Goal: Navigation & Orientation: Find specific page/section

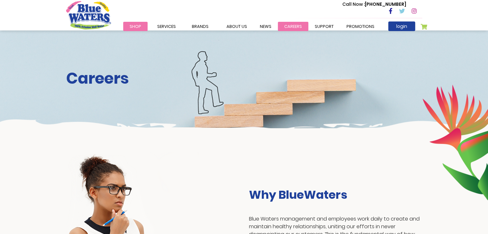
click at [292, 26] on link "careers" at bounding box center [293, 26] width 31 height 9
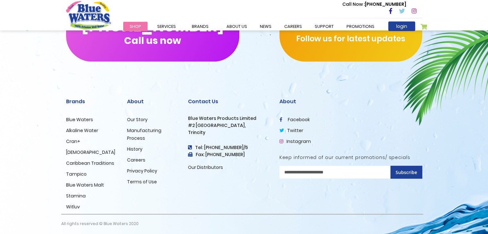
scroll to position [655, 0]
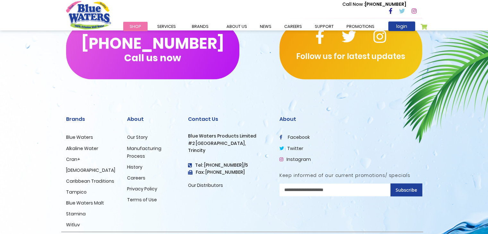
scroll to position [1106, 0]
